Goal: Information Seeking & Learning: Learn about a topic

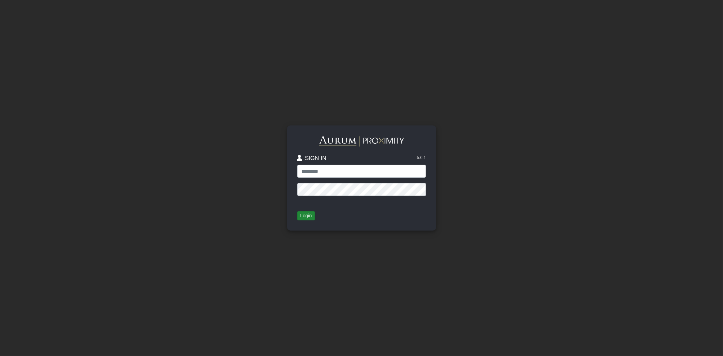
type input "*****"
click at [308, 217] on button "Login" at bounding box center [306, 215] width 18 height 9
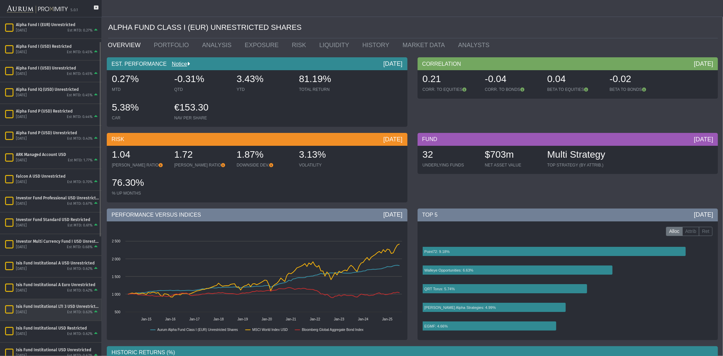
scroll to position [42, 0]
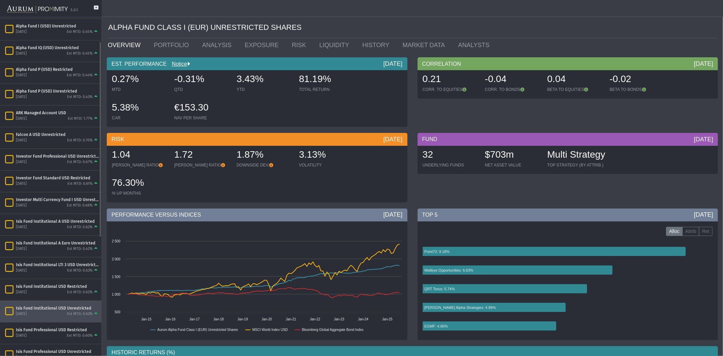
click at [69, 309] on div "Isis Fund Institutional USD Unrestricted" at bounding box center [57, 307] width 83 height 5
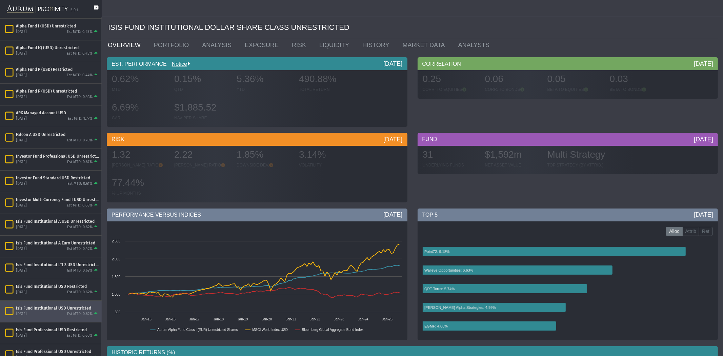
click at [95, 7] on icon at bounding box center [96, 11] width 4 height 12
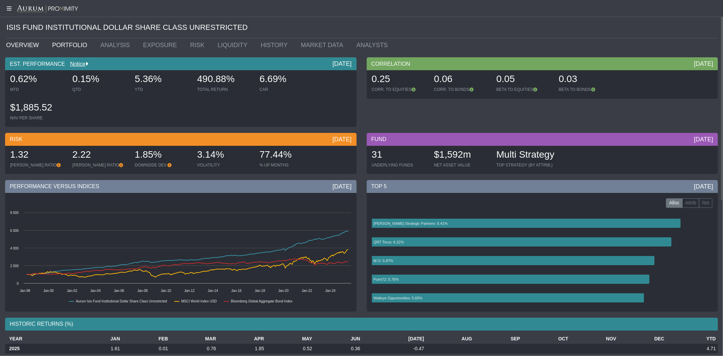
click at [65, 46] on link "PORTFOLIO" at bounding box center [71, 45] width 48 height 14
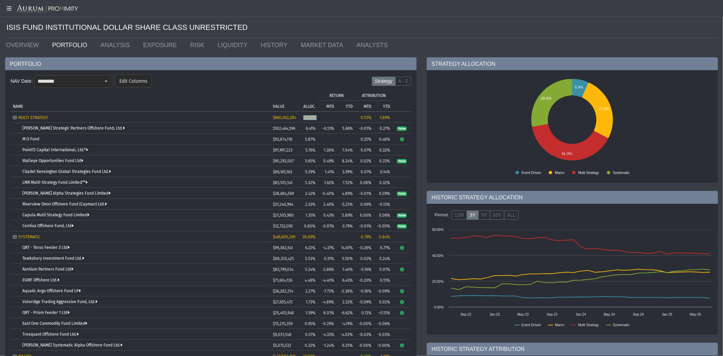
drag, startPoint x: 320, startPoint y: 118, endPoint x: 301, endPoint y: 117, distance: 19.3
click at [301, 117] on tr "MULTI STRATEGY $660,062,284 41.30% 0.53% 1.89%" at bounding box center [211, 117] width 401 height 11
drag, startPoint x: 56, startPoint y: 117, endPoint x: 15, endPoint y: 118, distance: 41.0
click at [15, 118] on div "MULTI STRATEGY" at bounding box center [140, 117] width 255 height 5
click at [77, 129] on link "[PERSON_NAME] Strategic Partners Offshore Fund, Ltd." at bounding box center [73, 128] width 102 height 5
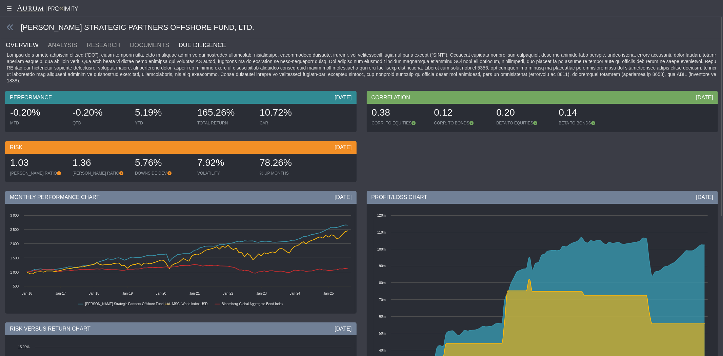
click at [180, 43] on link "DUE DILIGENCE" at bounding box center [206, 45] width 57 height 14
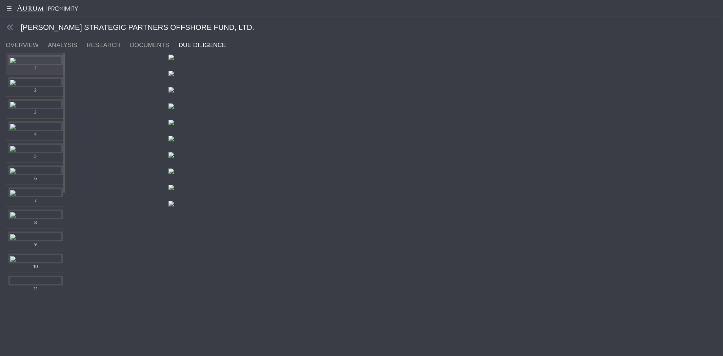
scroll to position [168, 0]
click at [37, 107] on div "Items" at bounding box center [35, 104] width 54 height 10
click at [35, 153] on div "Items" at bounding box center [35, 148] width 54 height 10
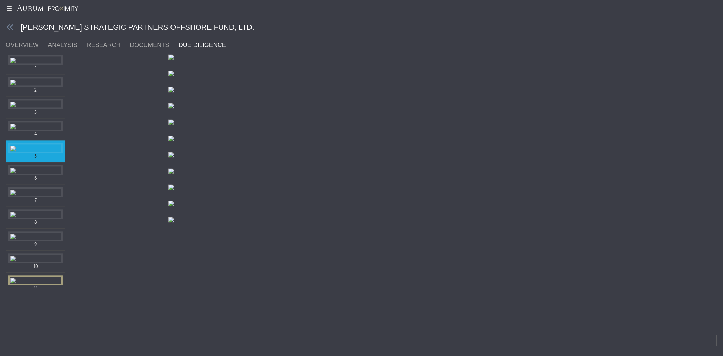
scroll to position [6857, 0]
click at [145, 40] on link "DOCUMENTS" at bounding box center [153, 45] width 49 height 14
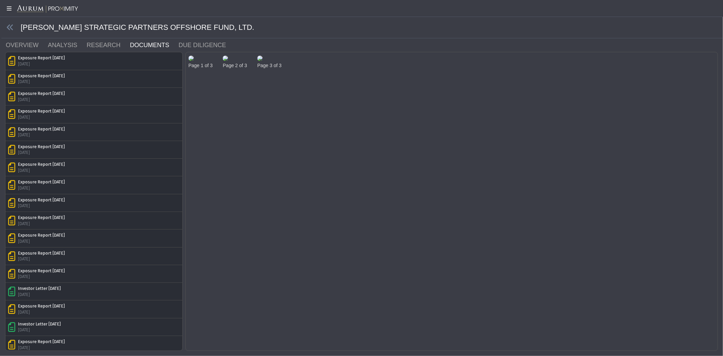
click at [194, 61] on img at bounding box center [190, 58] width 5 height 5
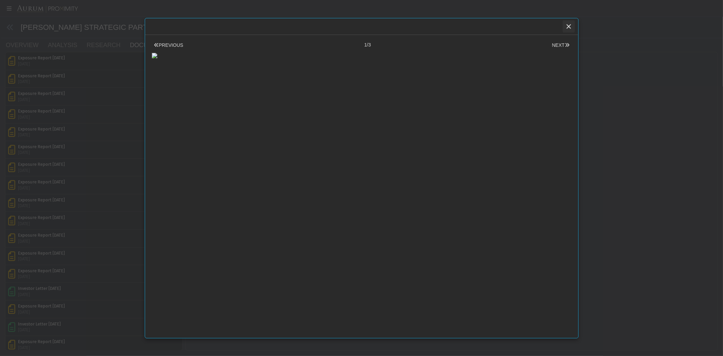
click at [567, 24] on icon "Close" at bounding box center [569, 26] width 6 height 6
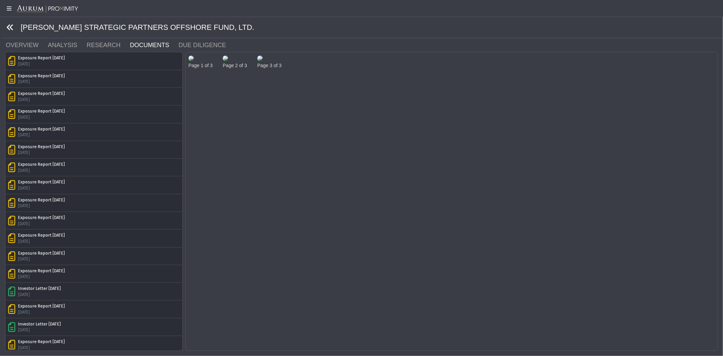
click at [11, 26] on icon at bounding box center [9, 27] width 7 height 7
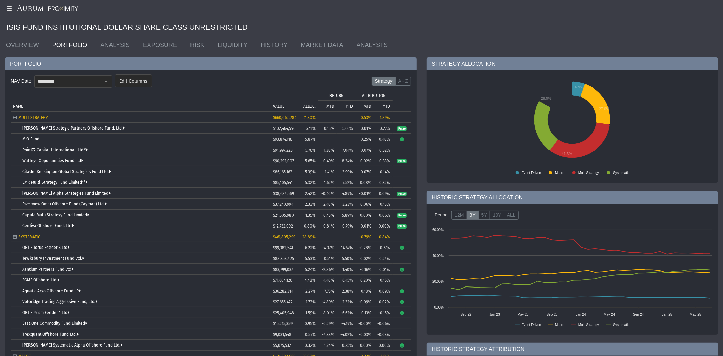
click at [75, 150] on link "Point72 Capital International, Ltd.*" at bounding box center [54, 149] width 65 height 5
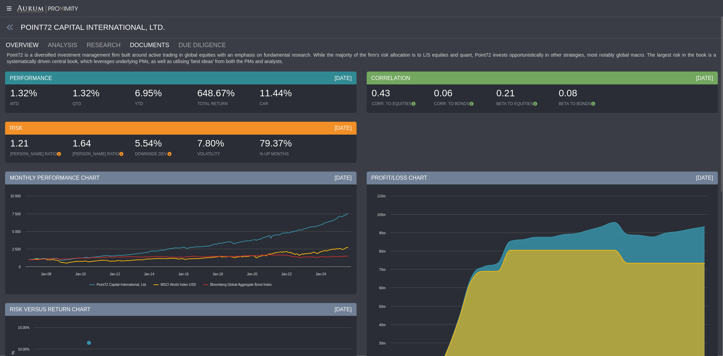
click at [151, 43] on link "DOCUMENTS" at bounding box center [153, 45] width 49 height 14
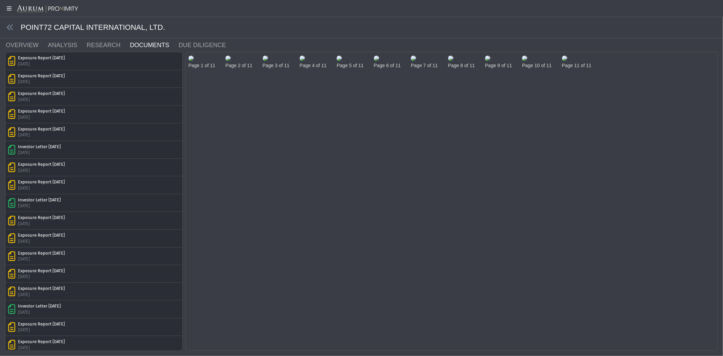
click at [191, 61] on img at bounding box center [190, 58] width 5 height 5
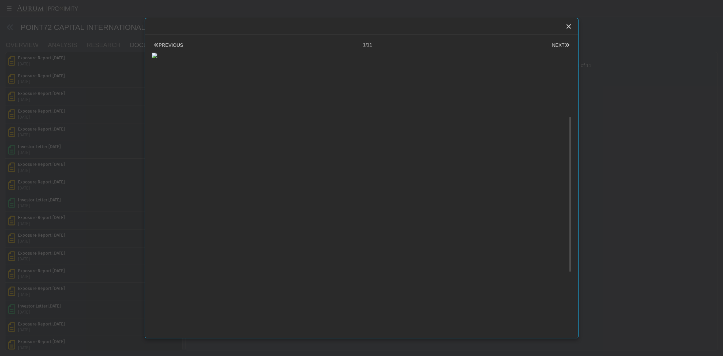
scroll to position [84, 0]
click at [570, 26] on icon "Close" at bounding box center [569, 26] width 6 height 6
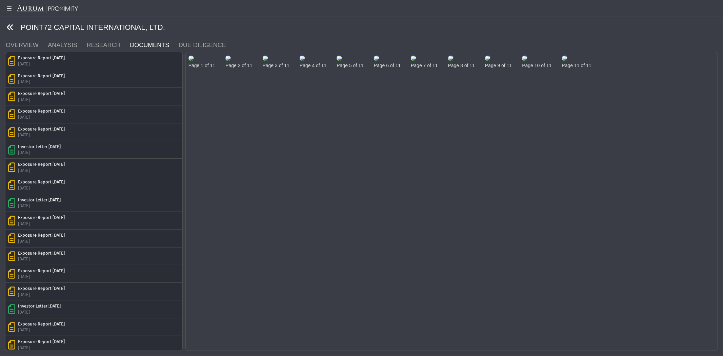
click at [8, 28] on icon at bounding box center [9, 27] width 7 height 7
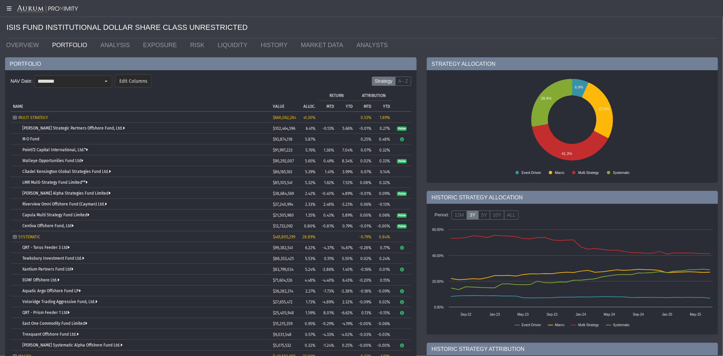
click at [41, 180] on td "LMR Multi-Strategy Fund Limited**" at bounding box center [141, 182] width 260 height 11
click at [43, 182] on link "LMR Multi-Strategy Fund Limited**" at bounding box center [54, 182] width 65 height 5
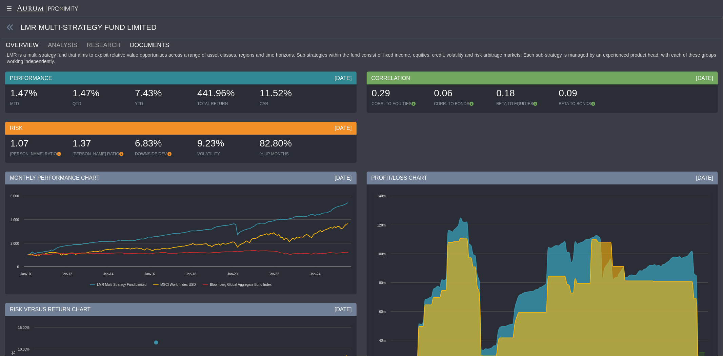
click at [135, 43] on link "DOCUMENTS" at bounding box center [153, 45] width 49 height 14
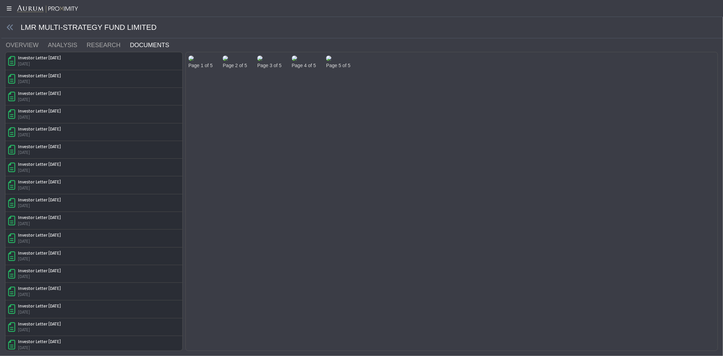
click at [194, 61] on img at bounding box center [190, 58] width 5 height 5
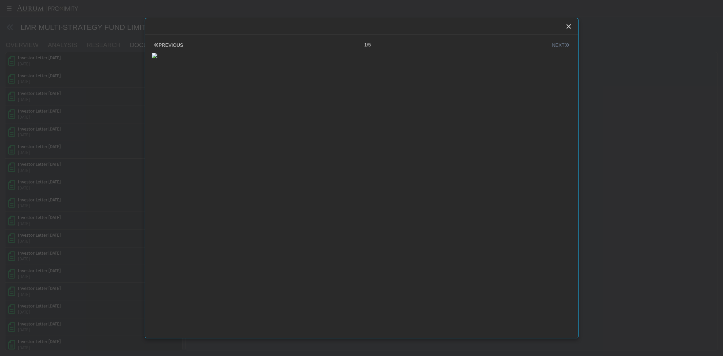
click at [555, 48] on button "NEXT" at bounding box center [560, 45] width 21 height 7
click at [242, 59] on div at bounding box center [362, 54] width 420 height 10
click at [286, 59] on div at bounding box center [362, 54] width 420 height 10
click at [354, 59] on div at bounding box center [362, 54] width 420 height 10
drag, startPoint x: 386, startPoint y: 157, endPoint x: 421, endPoint y: 151, distance: 35.3
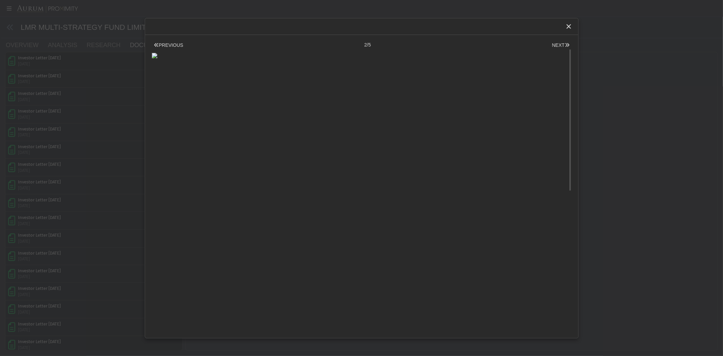
click at [386, 59] on div at bounding box center [362, 54] width 420 height 10
click at [432, 59] on div at bounding box center [362, 54] width 420 height 10
click at [512, 59] on div at bounding box center [362, 54] width 420 height 10
click at [570, 29] on div "Close" at bounding box center [569, 27] width 12 height 12
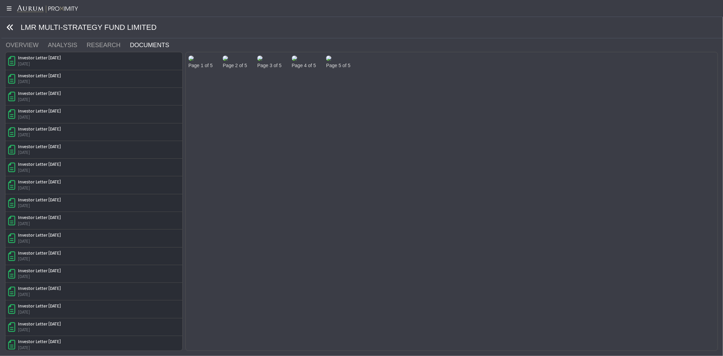
click at [8, 27] on icon at bounding box center [9, 27] width 7 height 7
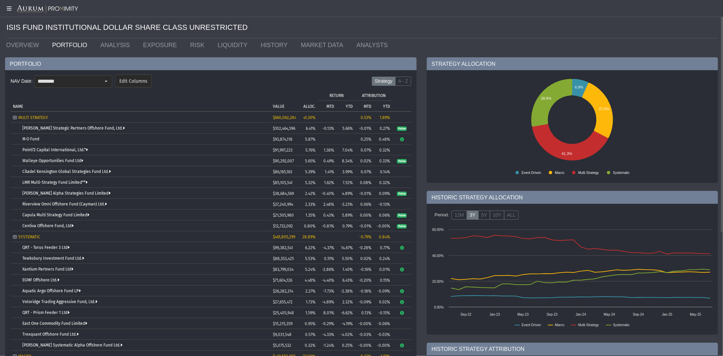
click at [287, 73] on form "NAV Date: ******** Edit Columns Strategy A - Z" at bounding box center [211, 83] width 401 height 20
click at [298, 41] on link "MARKET DATA" at bounding box center [324, 45] width 56 height 14
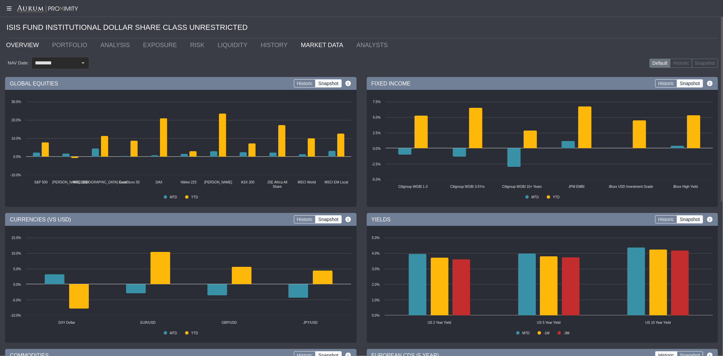
click at [31, 45] on link "OVERVIEW" at bounding box center [24, 45] width 46 height 14
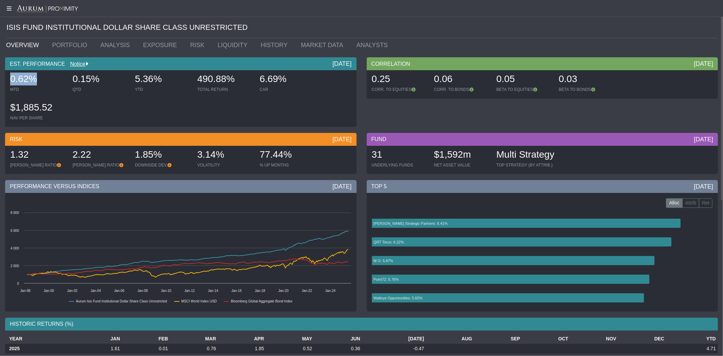
drag, startPoint x: 35, startPoint y: 80, endPoint x: 32, endPoint y: 70, distance: 11.0
click at [6, 75] on div "0.62% MTD 0.15% QTD 5.36% YTD 490.88% TOTAL RETURN 6.69% CAR $1,885.52 NAV PER …" at bounding box center [180, 98] width 351 height 57
click at [68, 44] on link "PORTFOLIO" at bounding box center [71, 45] width 48 height 14
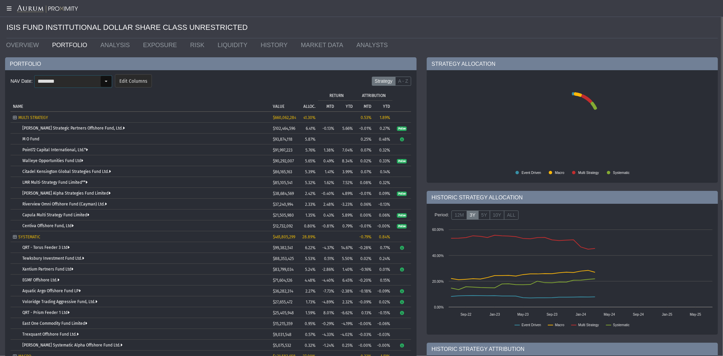
click at [103, 84] on div "Select" at bounding box center [106, 81] width 11 height 11
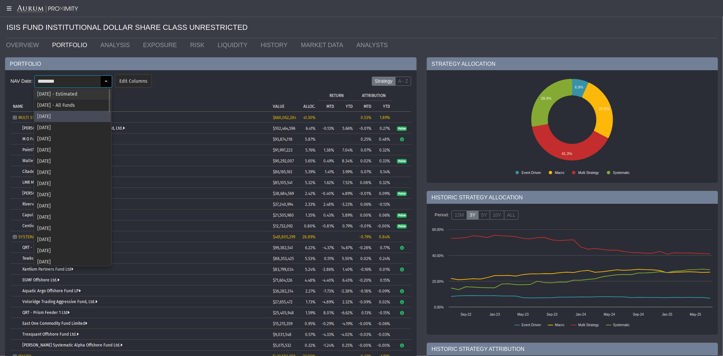
click at [83, 94] on div "Aug 2025 - Estimated" at bounding box center [72, 93] width 77 height 11
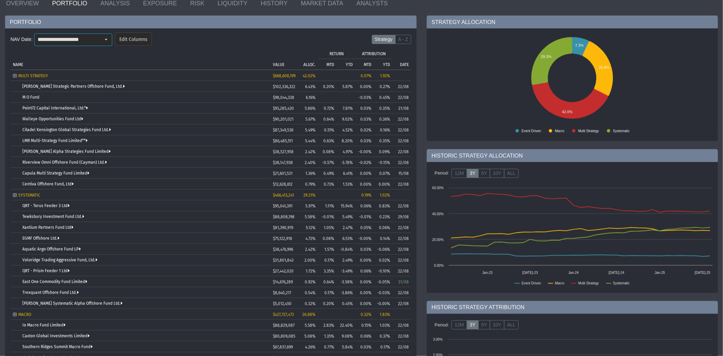
scroll to position [84, 0]
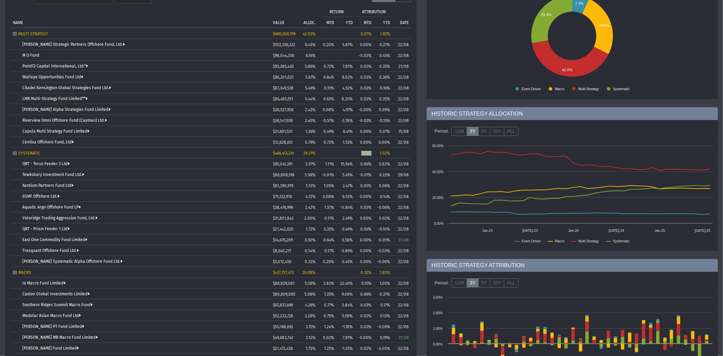
drag, startPoint x: 372, startPoint y: 154, endPoint x: 361, endPoint y: 154, distance: 11.2
click at [361, 154] on td "0.19%" at bounding box center [364, 152] width 19 height 11
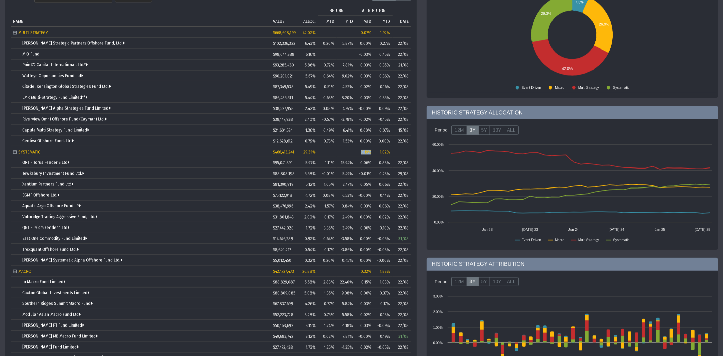
scroll to position [43, 0]
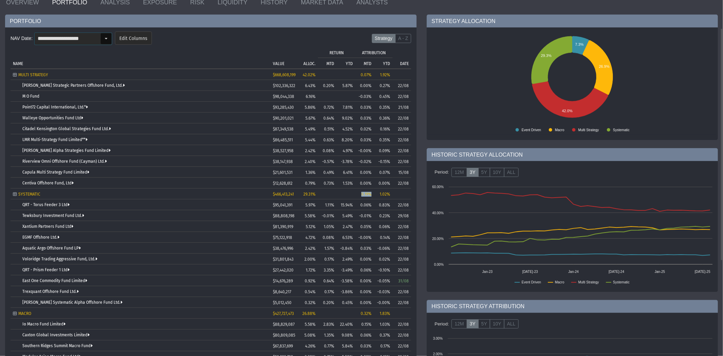
click at [106, 39] on div "Select" at bounding box center [106, 38] width 11 height 11
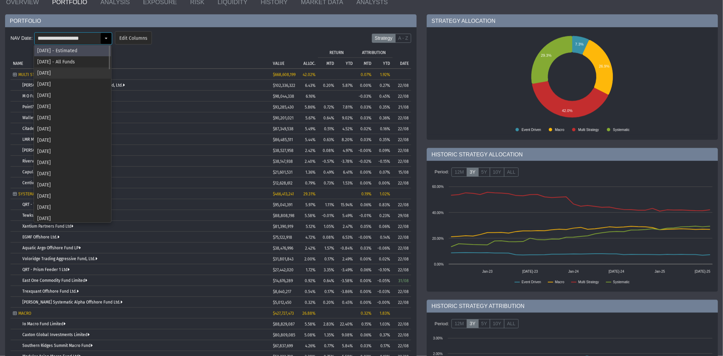
click at [76, 75] on div "[DATE]" at bounding box center [72, 72] width 77 height 11
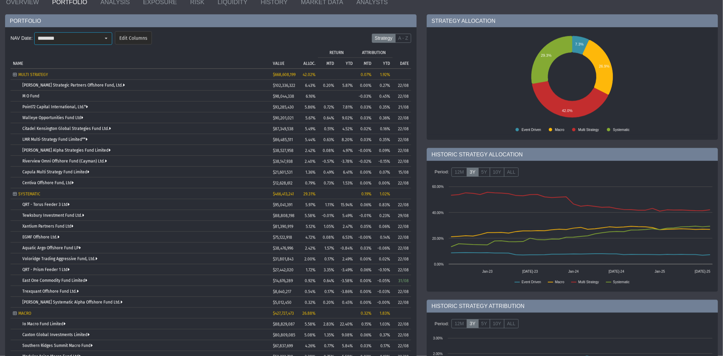
type input "********"
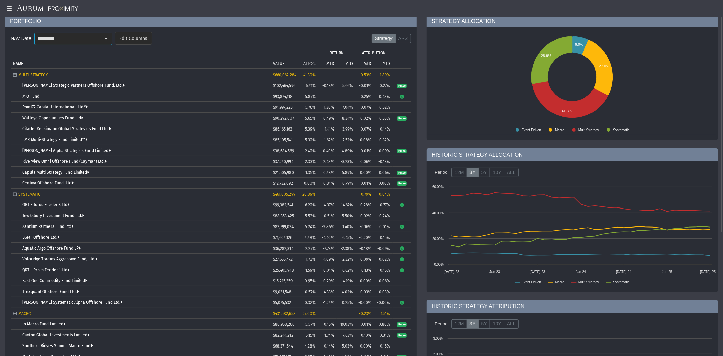
scroll to position [0, 0]
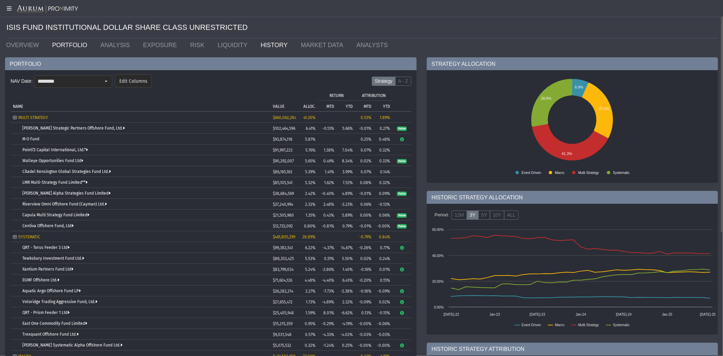
click at [256, 45] on link "HISTORY" at bounding box center [276, 45] width 40 height 14
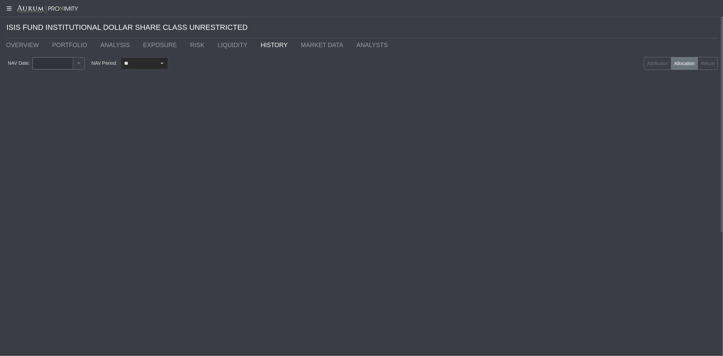
type input "********"
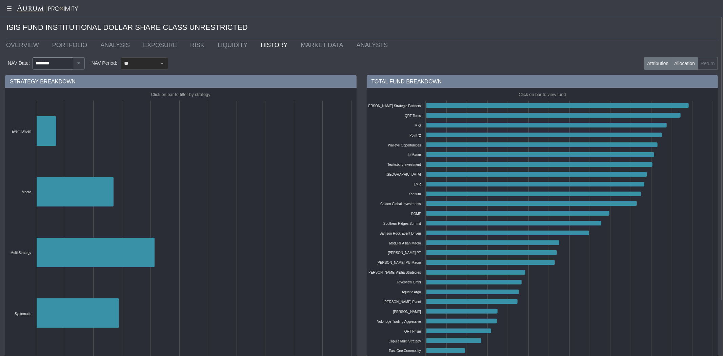
click at [649, 63] on label "Attribution" at bounding box center [657, 63] width 27 height 13
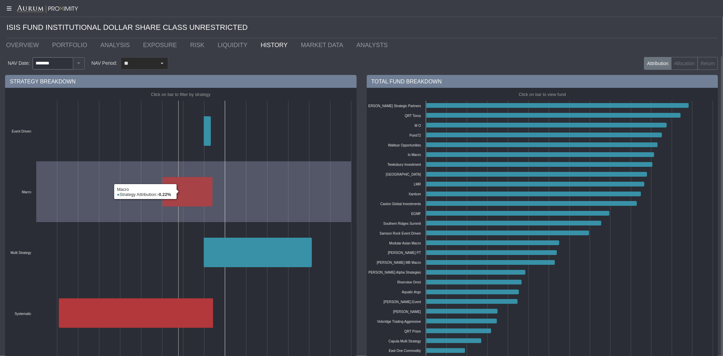
scroll to position [66, 0]
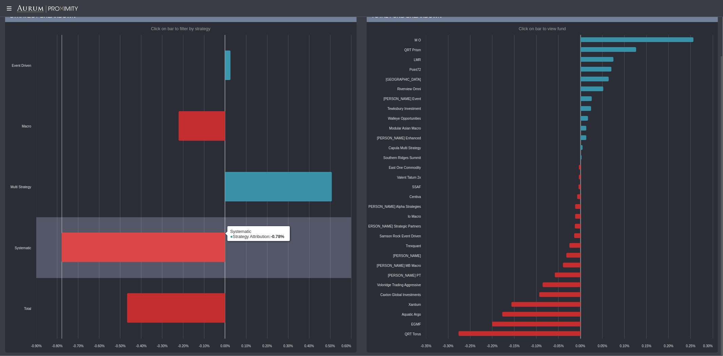
click at [114, 239] on icon at bounding box center [143, 246] width 163 height 29
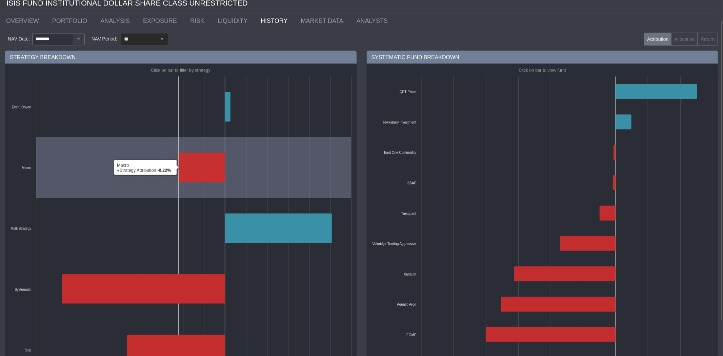
scroll to position [0, 0]
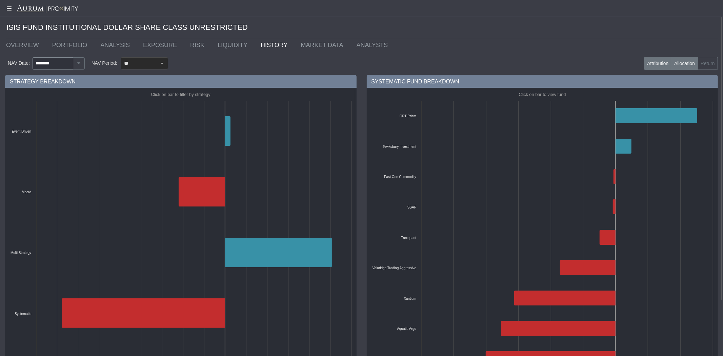
click at [685, 67] on label "Allocation" at bounding box center [684, 63] width 27 height 13
click at [704, 60] on label "Return" at bounding box center [707, 63] width 20 height 13
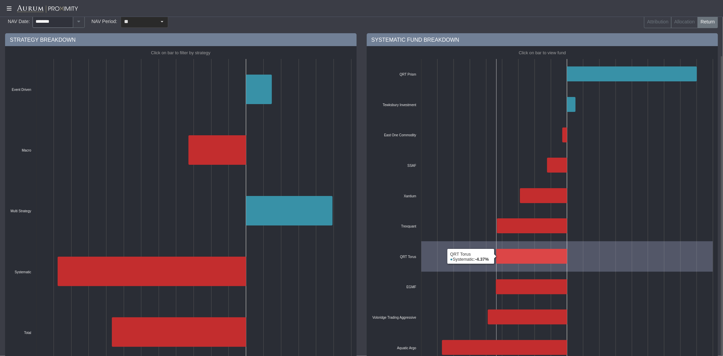
scroll to position [66, 0]
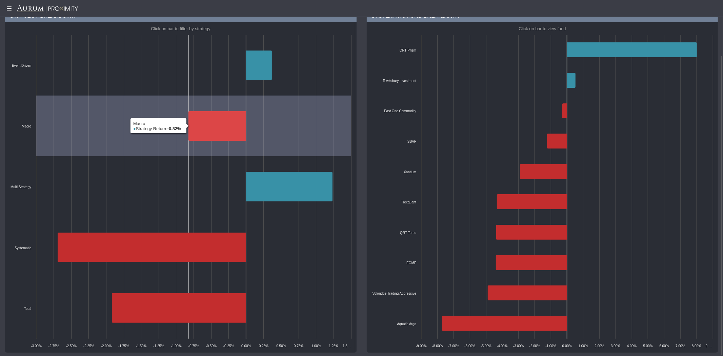
click at [208, 119] on icon at bounding box center [217, 125] width 58 height 29
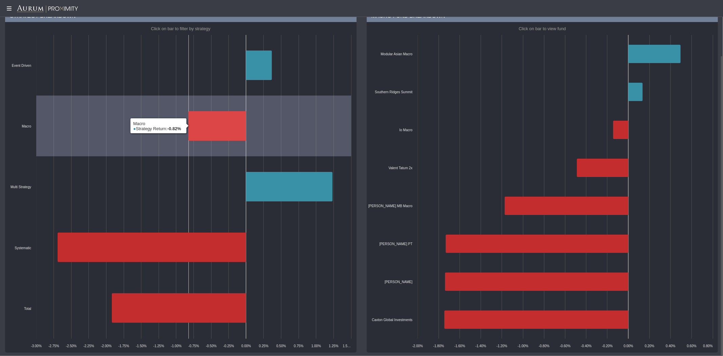
click at [218, 118] on icon at bounding box center [217, 125] width 58 height 29
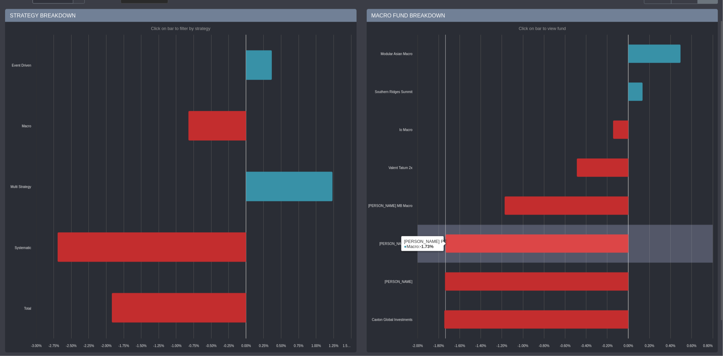
scroll to position [24, 0]
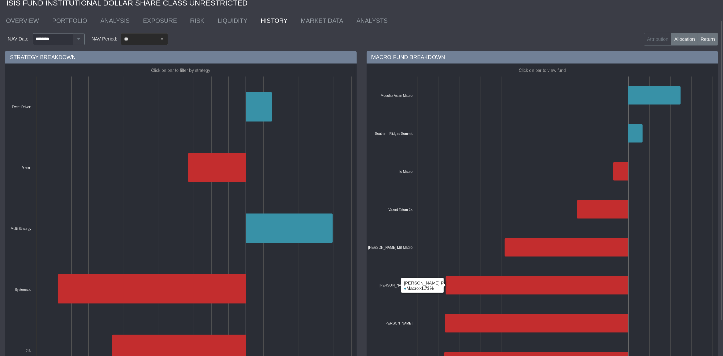
click at [686, 37] on label "Allocation" at bounding box center [684, 39] width 27 height 13
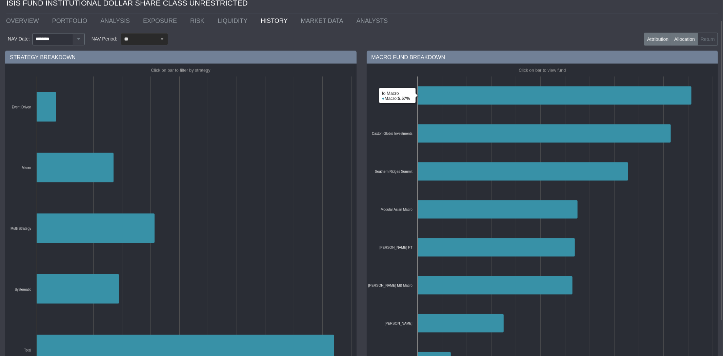
click at [657, 36] on label "Attribution" at bounding box center [657, 39] width 27 height 13
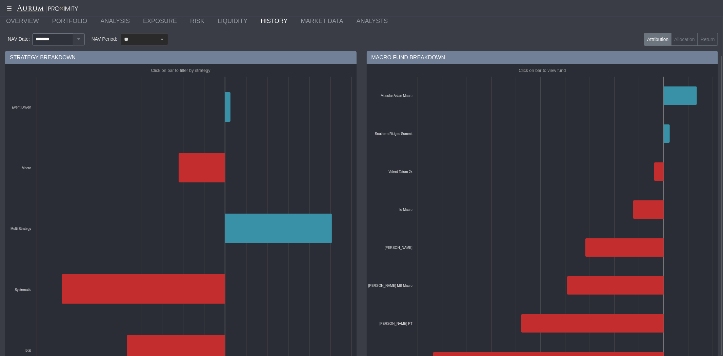
scroll to position [66, 0]
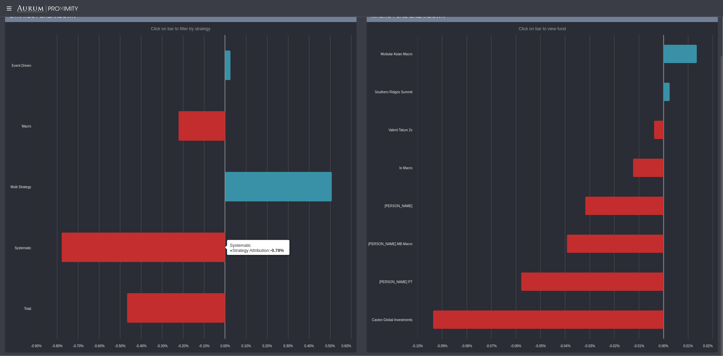
drag, startPoint x: 194, startPoint y: 230, endPoint x: 313, endPoint y: 242, distance: 119.9
click at [210, 232] on icon "Created with Highcharts 11.4.8 Click on bar to filter by strategy Event Driven …" at bounding box center [181, 187] width 348 height 330
click at [451, 248] on rect at bounding box center [542, 187] width 348 height 330
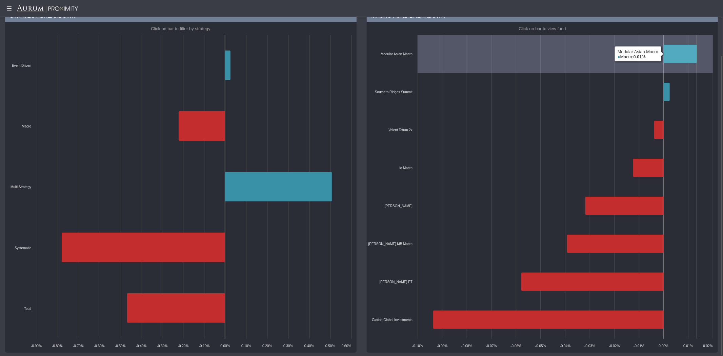
scroll to position [24, 0]
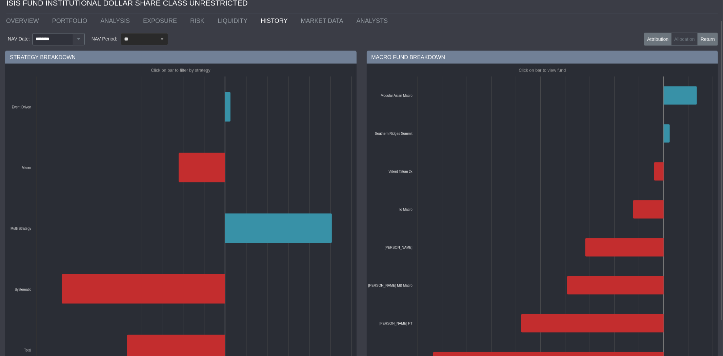
click at [705, 38] on label "Return" at bounding box center [707, 39] width 20 height 13
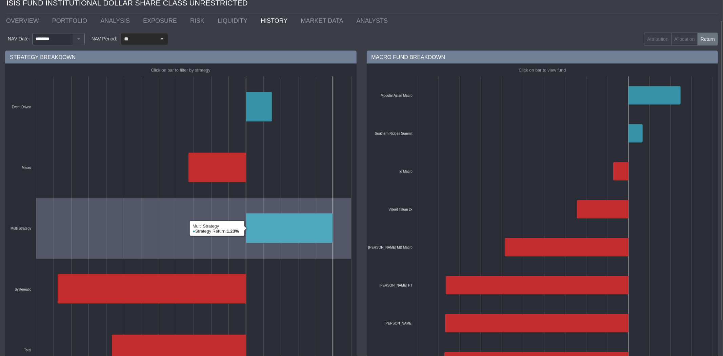
click at [292, 227] on icon at bounding box center [289, 227] width 86 height 29
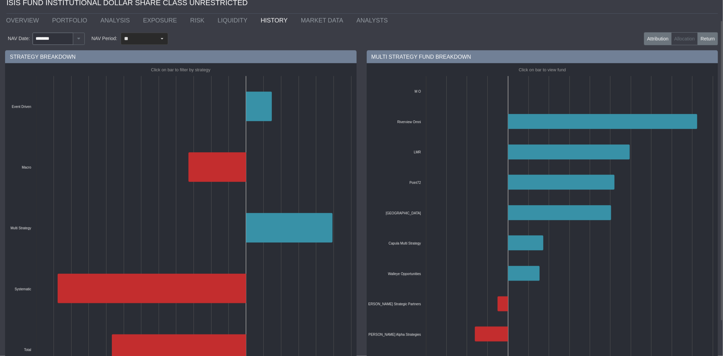
click at [657, 41] on label "Attribution" at bounding box center [657, 39] width 27 height 13
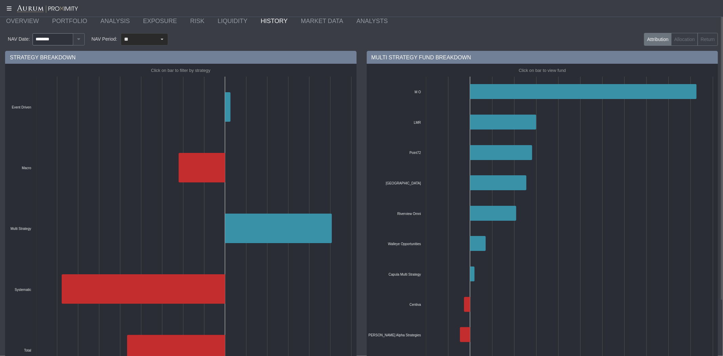
scroll to position [0, 0]
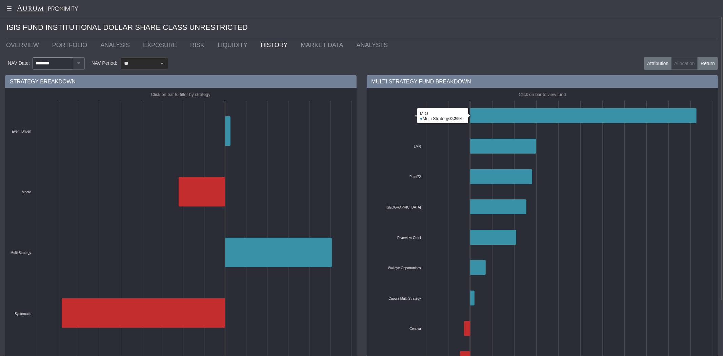
click at [710, 64] on label "Return" at bounding box center [707, 63] width 20 height 13
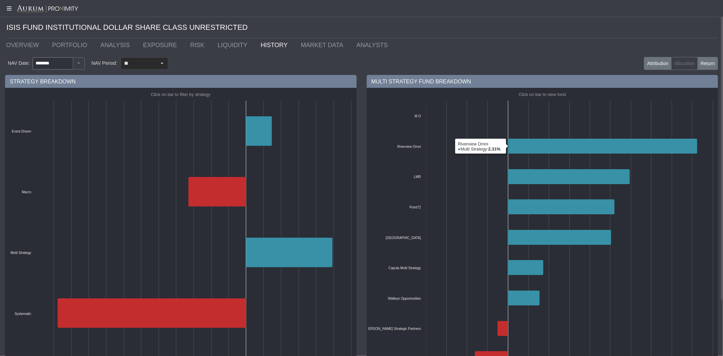
click at [658, 60] on label "Attribution" at bounding box center [657, 63] width 27 height 13
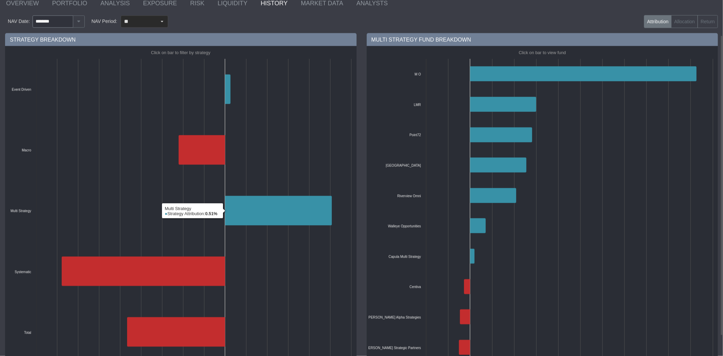
scroll to position [66, 0]
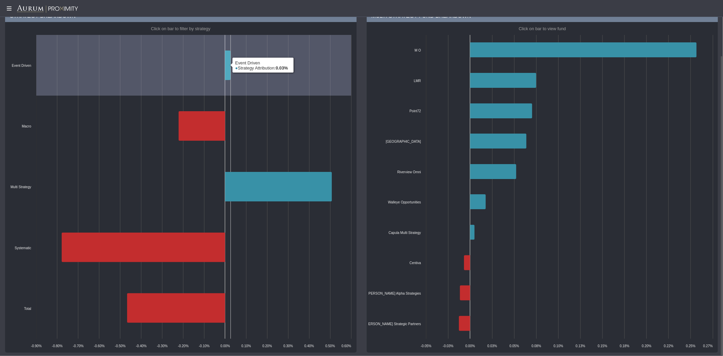
click at [228, 65] on icon at bounding box center [227, 64] width 5 height 29
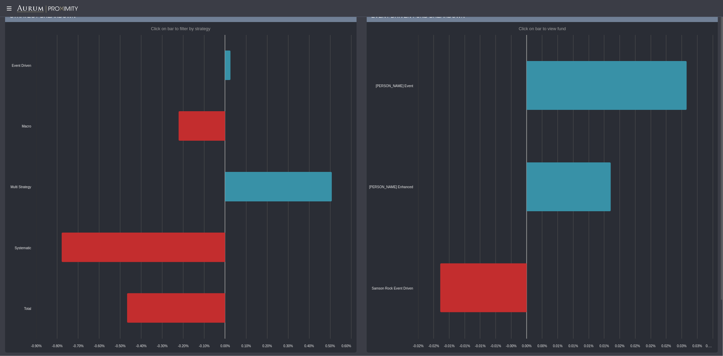
scroll to position [0, 0]
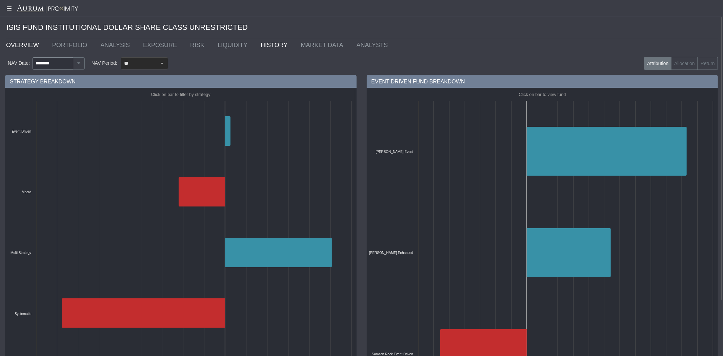
click at [26, 49] on link "OVERVIEW" at bounding box center [24, 45] width 46 height 14
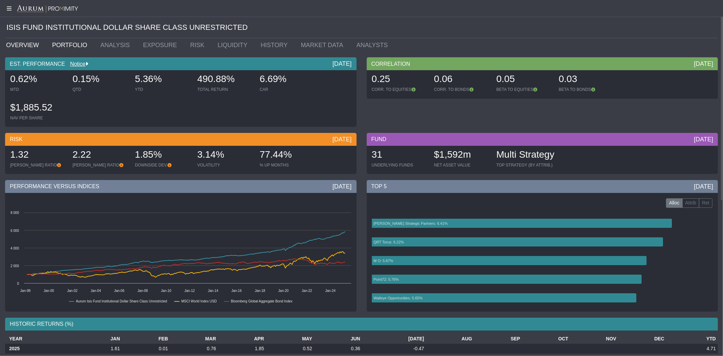
click at [60, 41] on link "PORTFOLIO" at bounding box center [71, 45] width 48 height 14
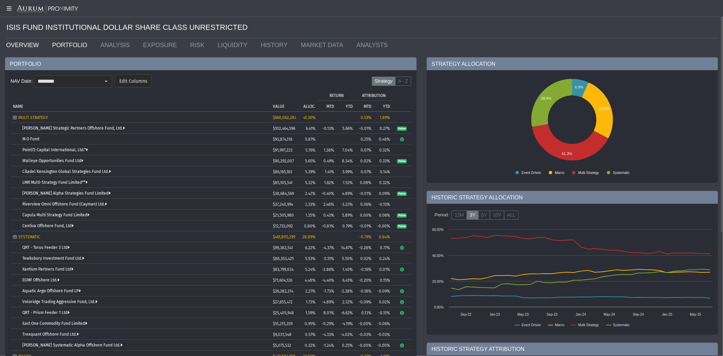
click at [29, 46] on link "OVERVIEW" at bounding box center [24, 45] width 46 height 14
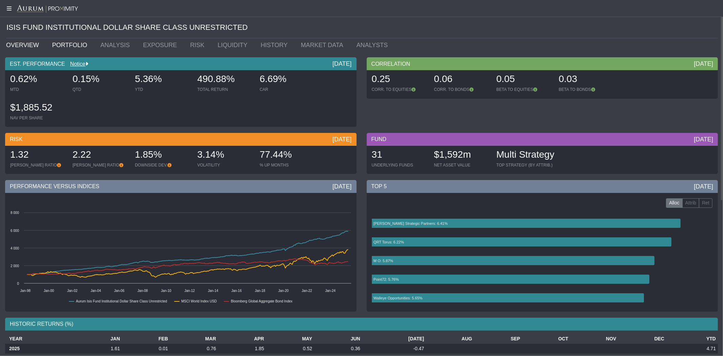
click at [72, 47] on link "PORTFOLIO" at bounding box center [71, 45] width 48 height 14
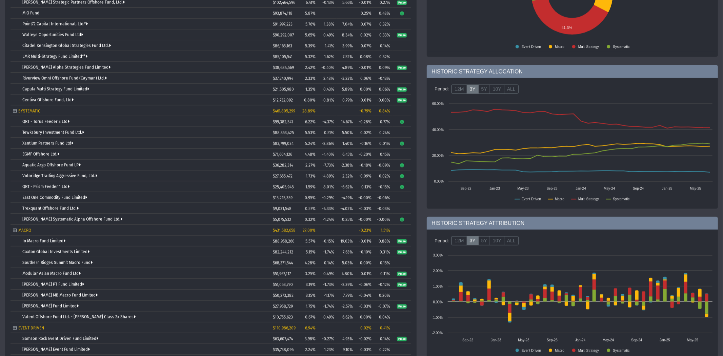
scroll to position [84, 0]
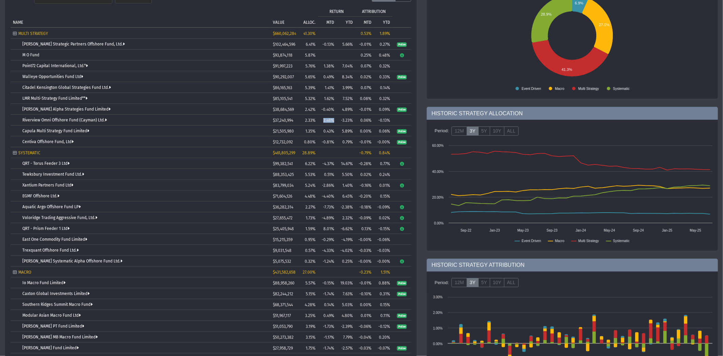
drag, startPoint x: 334, startPoint y: 122, endPoint x: 321, endPoint y: 117, distance: 14.9
click at [321, 117] on td "2.48%" at bounding box center [327, 120] width 19 height 11
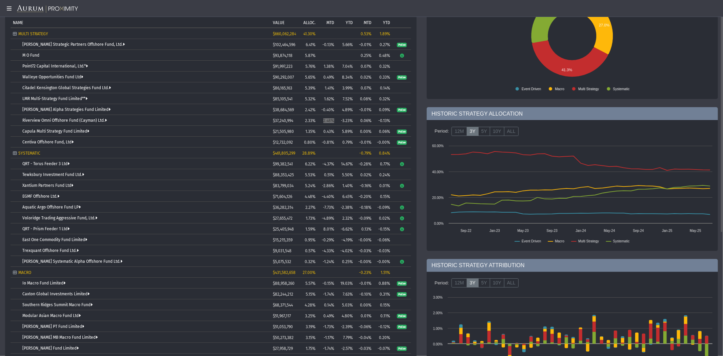
scroll to position [0, 0]
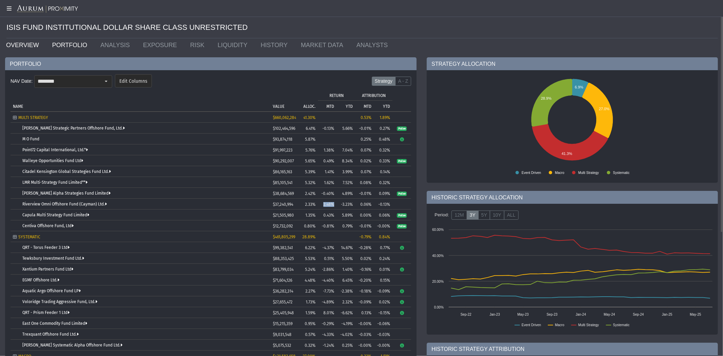
click at [17, 41] on link "OVERVIEW" at bounding box center [24, 45] width 46 height 14
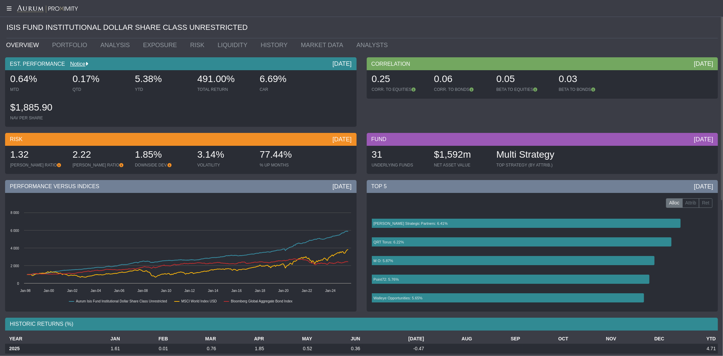
drag, startPoint x: 442, startPoint y: 155, endPoint x: 432, endPoint y: 154, distance: 9.9
click at [432, 154] on div "$1,592m NET ASSET VALUE" at bounding box center [461, 158] width 61 height 24
click at [28, 44] on link "OVERVIEW" at bounding box center [24, 45] width 46 height 14
click at [58, 46] on link "PORTFOLIO" at bounding box center [71, 45] width 48 height 14
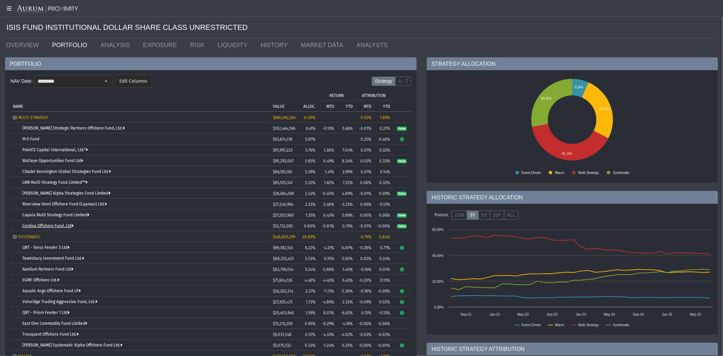
click at [56, 226] on link "Centiva Offshore Fund, Ltd" at bounding box center [47, 225] width 51 height 5
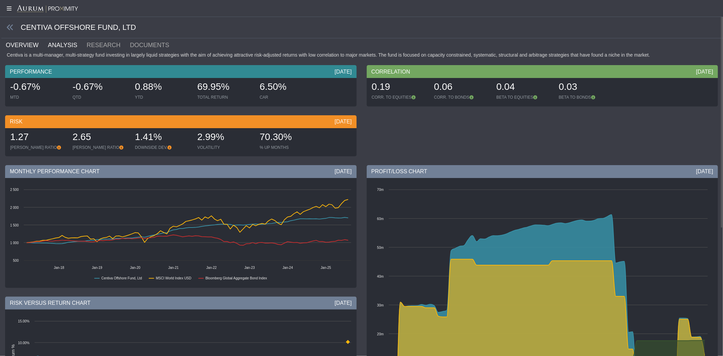
click at [64, 46] on link "ANALYSIS" at bounding box center [66, 45] width 39 height 14
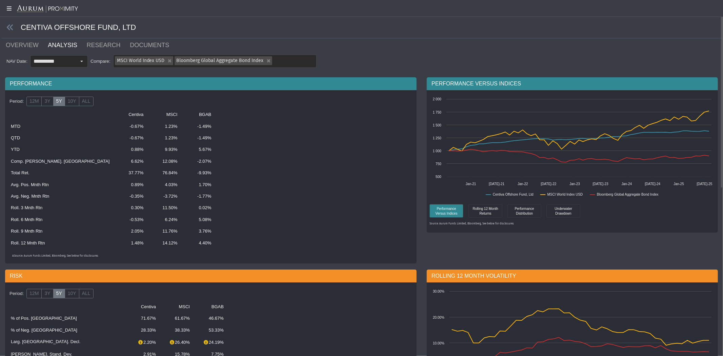
drag, startPoint x: 102, startPoint y: 163, endPoint x: 82, endPoint y: 163, distance: 20.0
click at [114, 163] on td "6.62%" at bounding box center [131, 162] width 34 height 12
click at [13, 42] on link "OVERVIEW" at bounding box center [26, 45] width 42 height 14
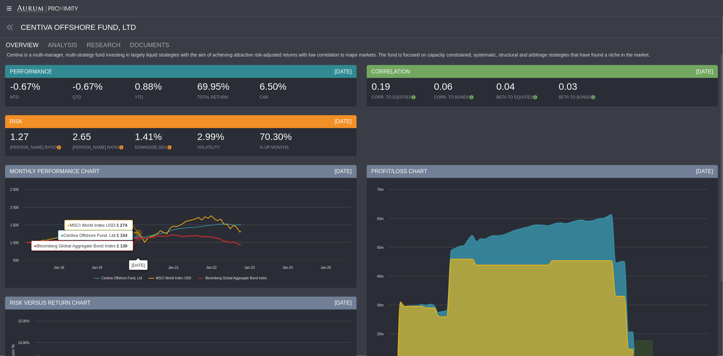
scroll to position [199, 0]
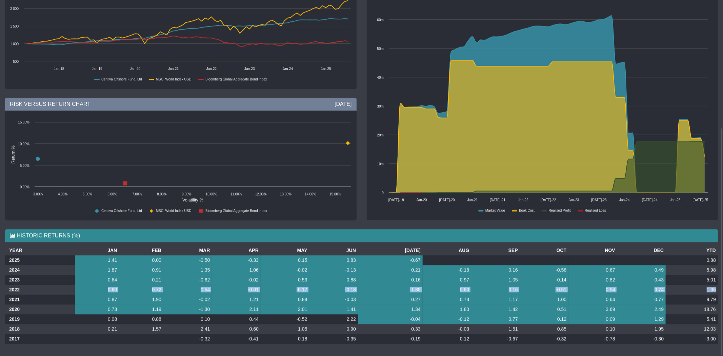
drag, startPoint x: 103, startPoint y: 290, endPoint x: 717, endPoint y: 288, distance: 613.7
click at [717, 288] on tr "2022 0.60 0.72 0.54 -0.01 -0.17 -0.18 -1.85 0.80 0.16 -0.51 0.54 0.74 1.36" at bounding box center [361, 290] width 713 height 10
